Goal: Complete application form: Complete application form

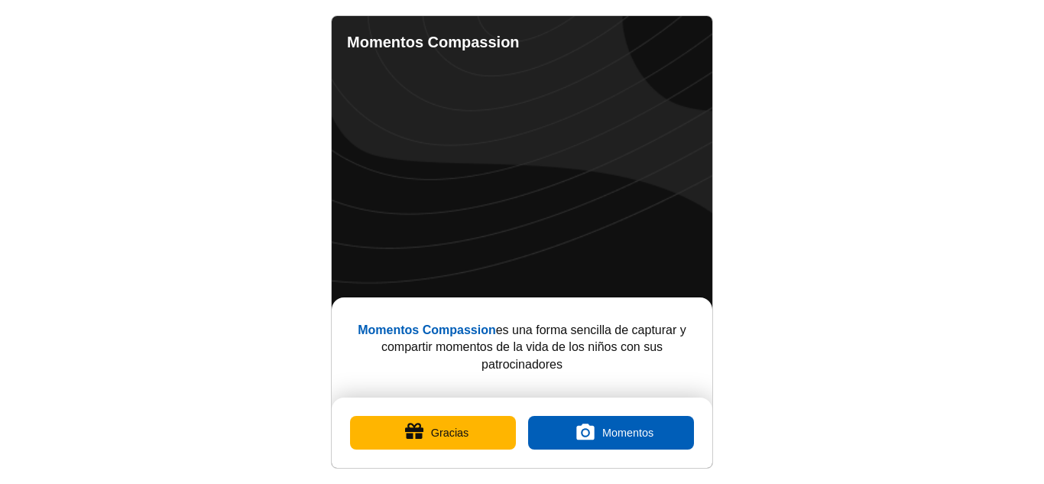
click at [427, 428] on button "Gracias" at bounding box center [433, 433] width 166 height 34
select select "es"
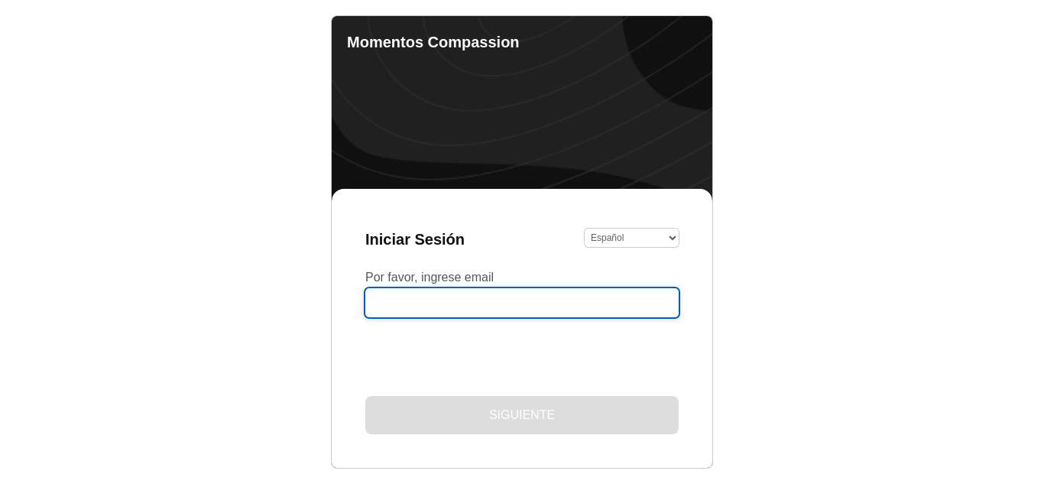
click at [459, 310] on input "Por favor, ingrese email" at bounding box center [521, 302] width 313 height 29
type input "eneyda.alarcon@hotmail.es"
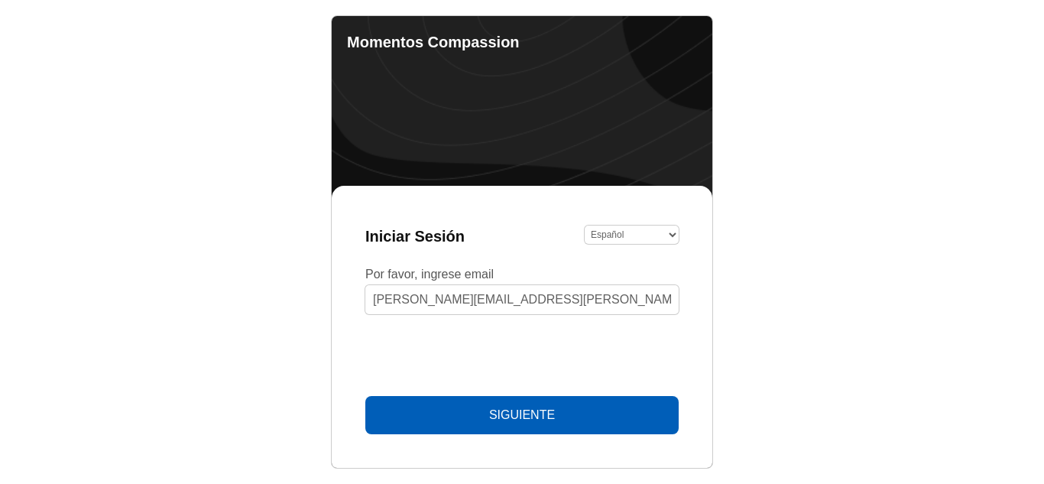
click at [529, 417] on span "Siguiente" at bounding box center [522, 415] width 66 height 14
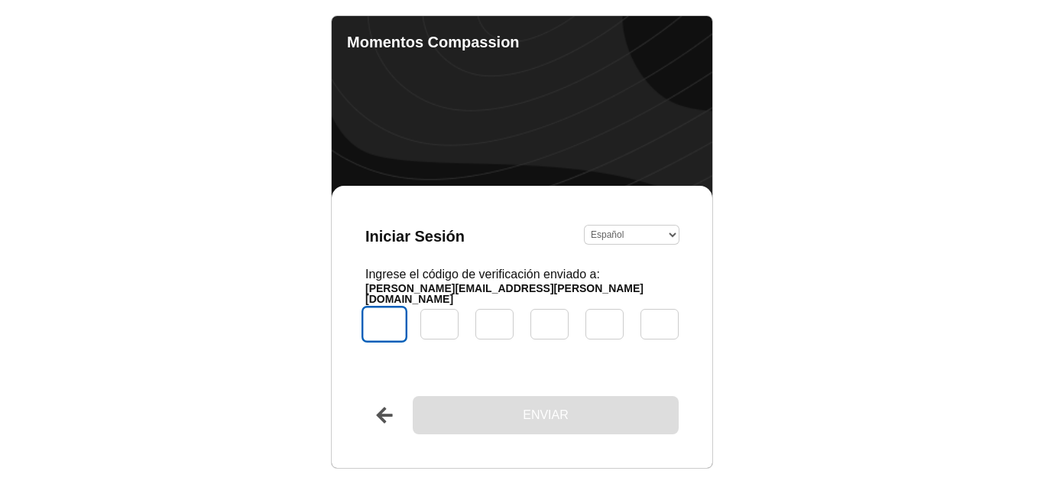
click at [396, 326] on input "Código" at bounding box center [384, 324] width 46 height 37
type input "4"
type input "2"
type input "4"
type input "3"
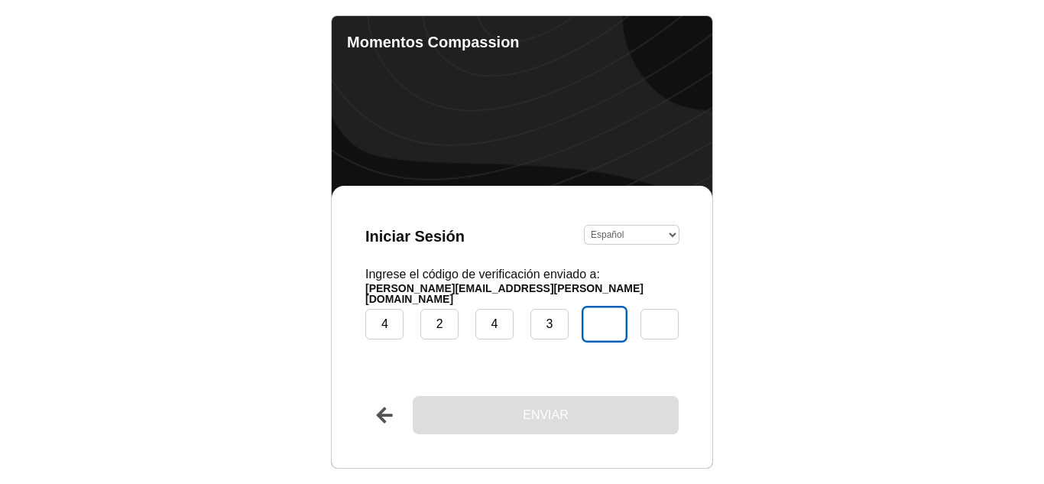
type input "8"
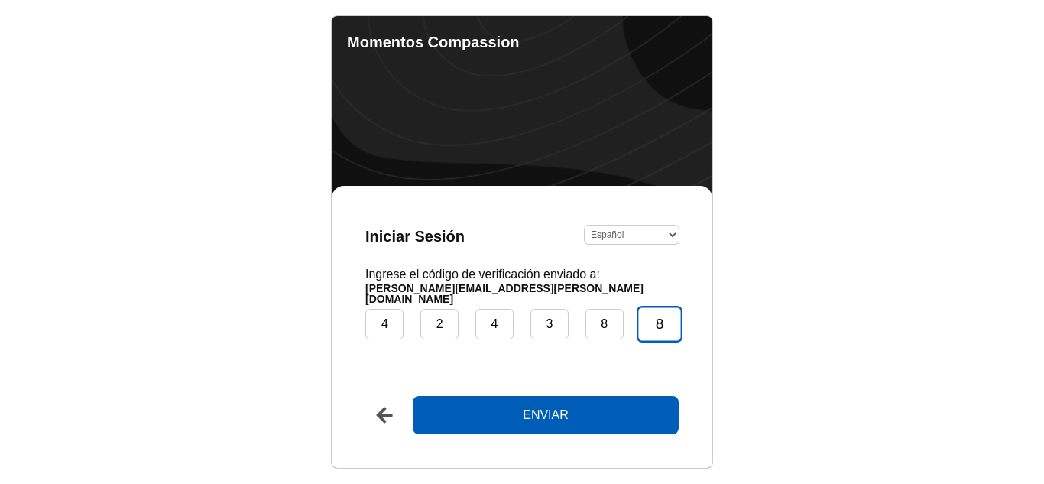
type input "8"
click at [413, 396] on button "Enviar" at bounding box center [546, 415] width 266 height 38
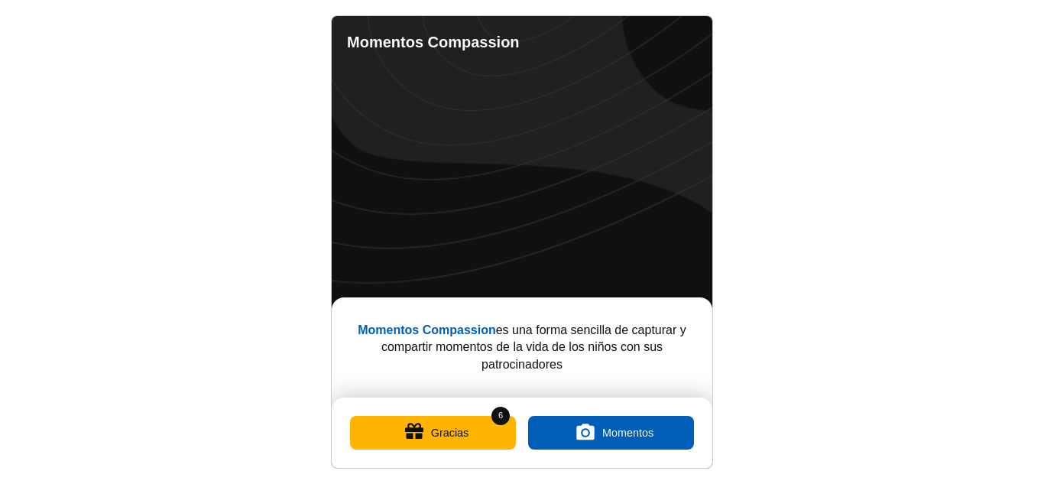
click at [444, 436] on button "Gracias" at bounding box center [433, 433] width 166 height 34
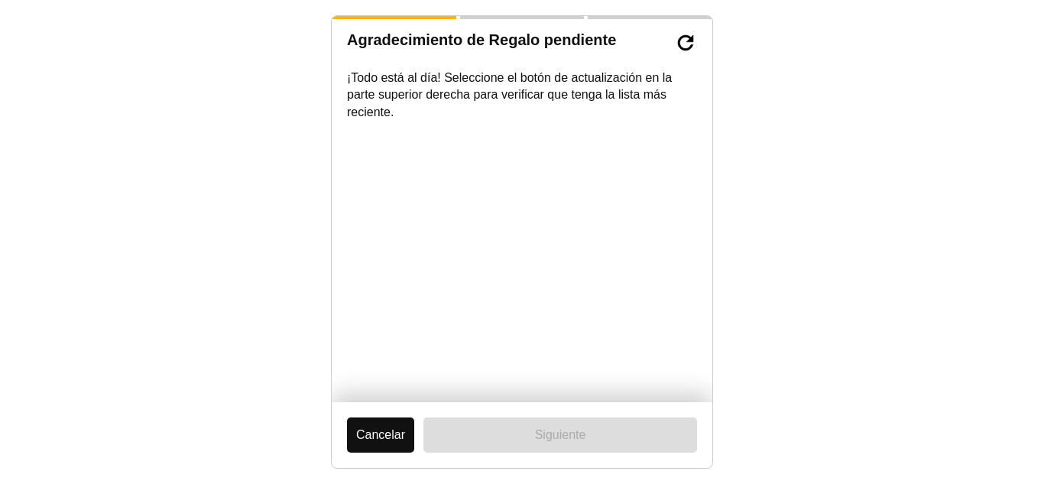
click at [390, 429] on button "Cancelar" at bounding box center [380, 434] width 67 height 35
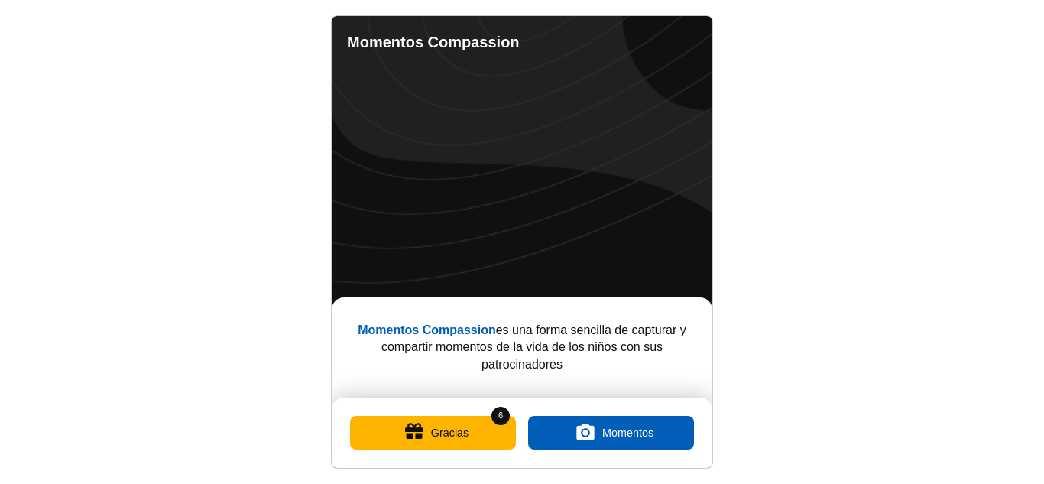
click at [450, 435] on button "Gracias" at bounding box center [433, 433] width 166 height 34
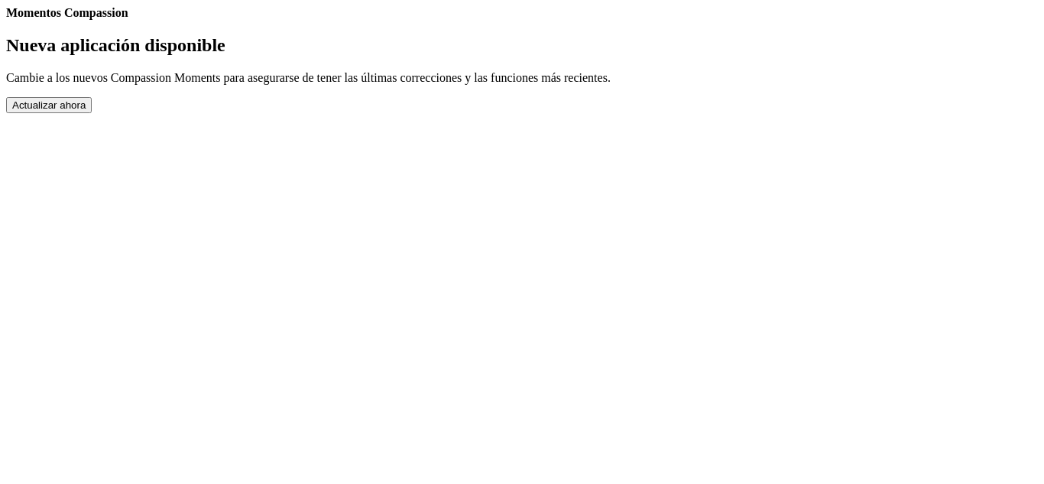
click at [92, 113] on button "Actualizar ahora" at bounding box center [49, 105] width 86 height 16
